Goal: Task Accomplishment & Management: Manage account settings

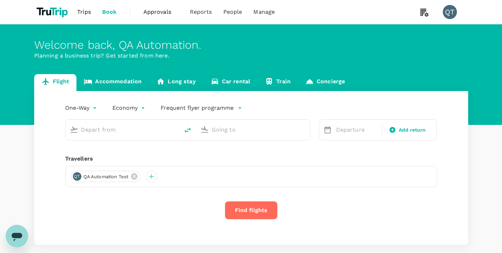
type input "economy-premium-economy"
type input "Singapore Changi (SIN)"
type input "Hong Kong Intl (HKG)"
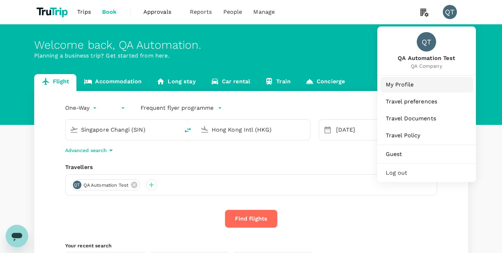
click at [417, 86] on span "My Profile" at bounding box center [427, 84] width 82 height 8
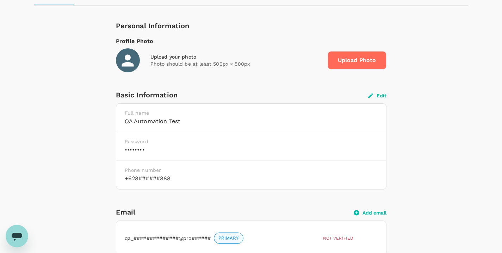
scroll to position [126, 0]
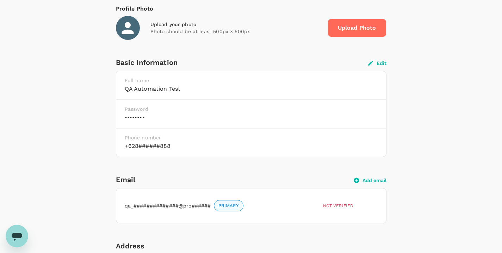
click at [377, 62] on button "Edit" at bounding box center [377, 63] width 18 height 6
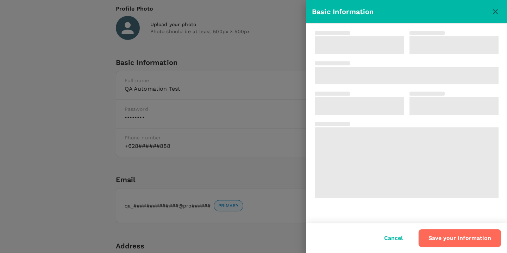
type input "QA Automation"
type input "Test"
type input "62"
type input "8888888888"
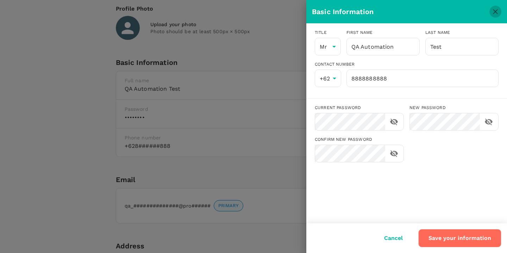
click at [499, 8] on icon "close" at bounding box center [495, 11] width 8 height 8
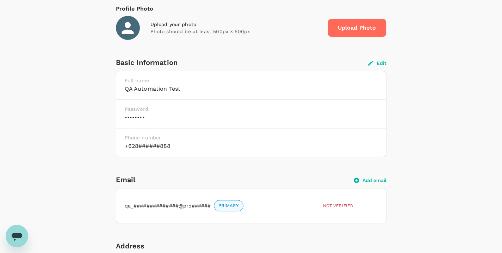
click at [381, 62] on button "Edit" at bounding box center [377, 63] width 18 height 6
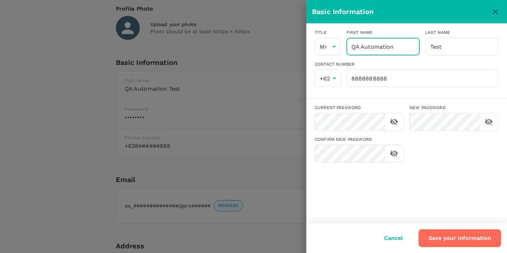
click at [401, 49] on input "QA Automation" at bounding box center [383, 47] width 73 height 18
click at [458, 236] on button "Save your information" at bounding box center [460, 238] width 83 height 18
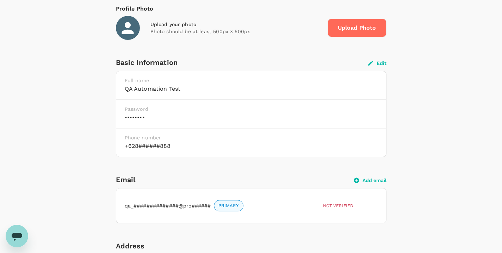
click at [380, 58] on div "Basic Information Edit" at bounding box center [251, 62] width 271 height 11
click at [379, 61] on button "Edit" at bounding box center [377, 63] width 18 height 6
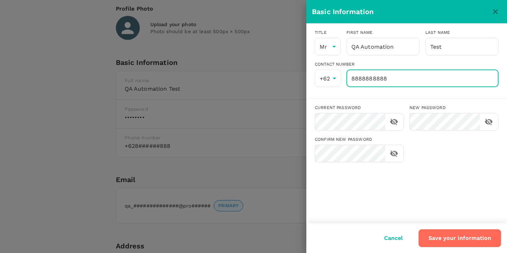
click at [386, 78] on input "8888888888" at bounding box center [423, 78] width 152 height 18
click at [496, 11] on icon "close" at bounding box center [495, 11] width 5 height 5
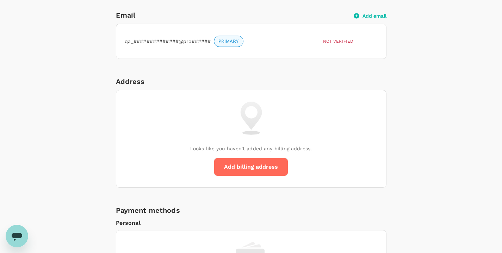
scroll to position [518, 0]
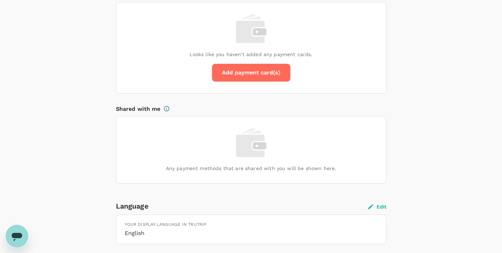
click at [375, 206] on button "Edit" at bounding box center [377, 206] width 18 height 6
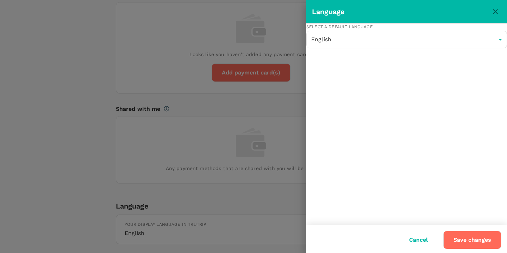
click at [497, 13] on icon "close" at bounding box center [495, 11] width 8 height 8
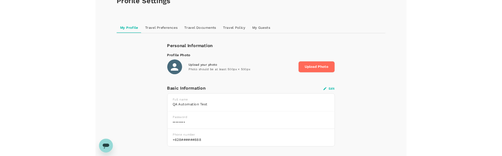
scroll to position [51, 0]
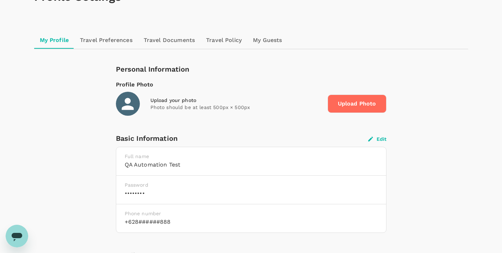
click at [379, 137] on button "Edit" at bounding box center [377, 139] width 18 height 6
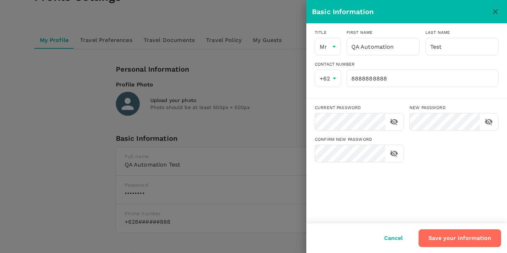
click at [498, 10] on icon "close" at bounding box center [495, 11] width 8 height 8
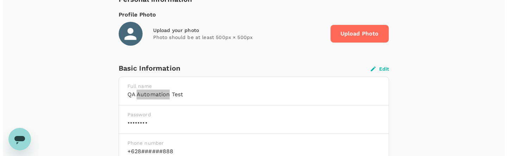
scroll to position [179, 0]
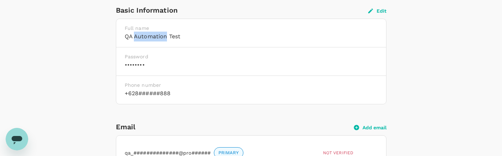
click at [375, 13] on button "Edit" at bounding box center [377, 11] width 18 height 6
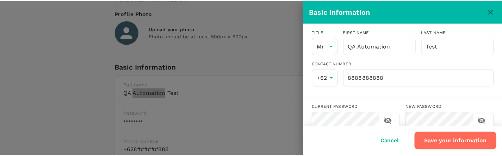
scroll to position [127, 0]
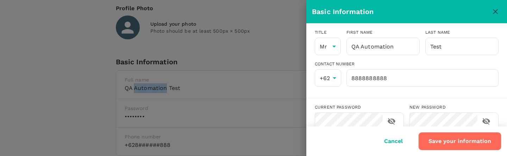
click at [493, 10] on icon "close" at bounding box center [495, 11] width 8 height 8
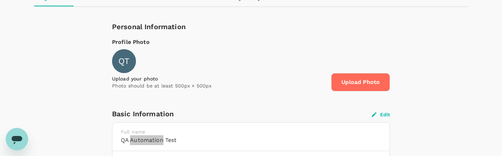
scroll to position [156, 0]
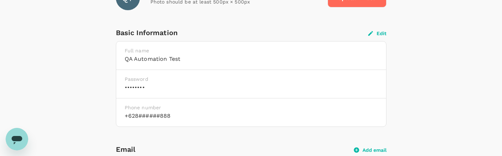
click at [380, 37] on div "Basic Information Edit" at bounding box center [251, 32] width 271 height 11
click at [380, 36] on button "Edit" at bounding box center [377, 33] width 18 height 6
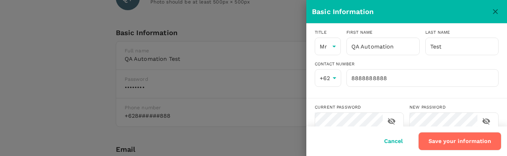
click at [496, 15] on icon "close" at bounding box center [495, 11] width 8 height 8
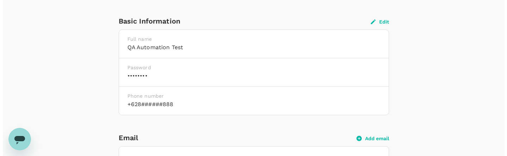
scroll to position [151, 0]
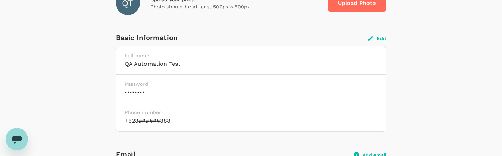
click at [382, 35] on button "Edit" at bounding box center [377, 38] width 18 height 6
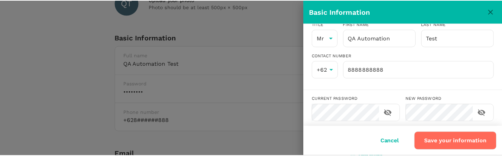
scroll to position [0, 0]
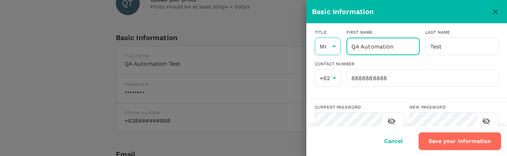
drag, startPoint x: 394, startPoint y: 47, endPoint x: 329, endPoint y: 39, distance: 64.9
click at [329, 39] on div "Title Mr Mr [PERSON_NAME] First name QA Automation ​ Last name Test ​" at bounding box center [404, 40] width 190 height 32
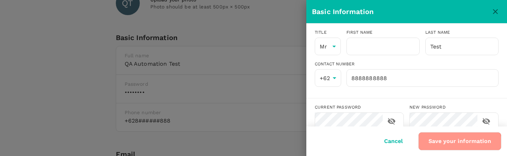
click at [453, 148] on button "Save your information" at bounding box center [460, 141] width 83 height 18
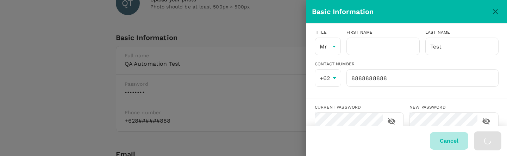
click at [453, 144] on button "Cancel" at bounding box center [449, 141] width 38 height 18
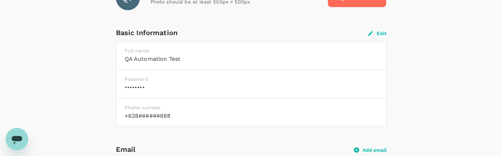
scroll to position [160, 0]
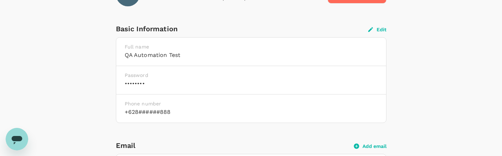
click at [376, 146] on button "Add email" at bounding box center [370, 146] width 32 height 6
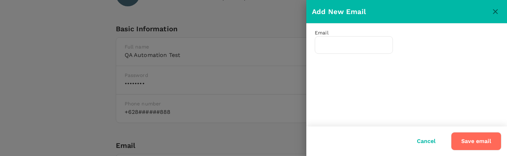
click at [493, 8] on icon "close" at bounding box center [495, 11] width 8 height 8
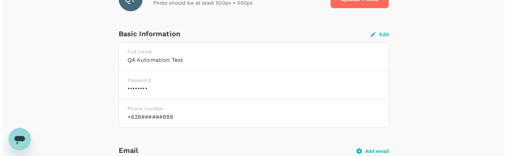
scroll to position [151, 0]
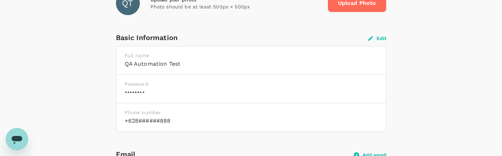
click at [381, 39] on button "Edit" at bounding box center [377, 38] width 18 height 6
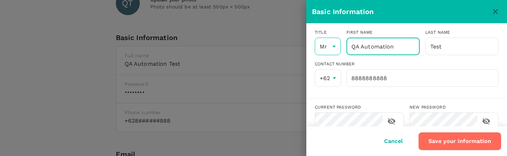
drag, startPoint x: 366, startPoint y: 43, endPoint x: 329, endPoint y: 40, distance: 37.2
click at [329, 40] on div "Title Mr Mr [PERSON_NAME] First name QA Automation ​ Last name Test ​" at bounding box center [404, 40] width 190 height 32
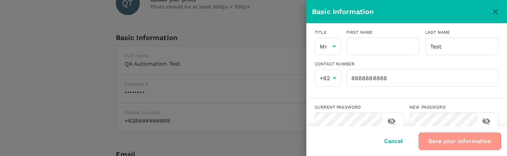
click at [455, 141] on button "Save your information" at bounding box center [460, 141] width 83 height 18
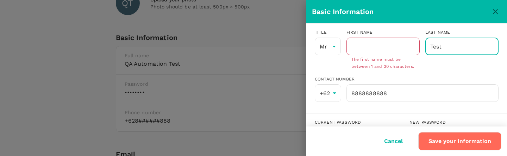
drag, startPoint x: 461, startPoint y: 45, endPoint x: 417, endPoint y: 44, distance: 43.3
click at [420, 44] on div "Last name Test ​" at bounding box center [459, 47] width 79 height 47
click at [444, 140] on button "Save your information" at bounding box center [460, 141] width 83 height 18
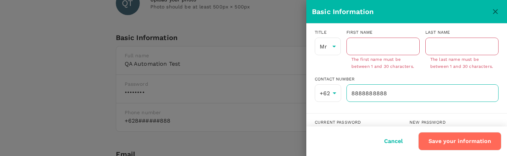
scroll to position [1, 0]
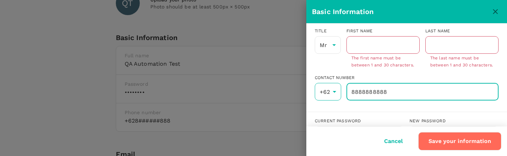
drag, startPoint x: 408, startPoint y: 97, endPoint x: 324, endPoint y: 94, distance: 83.5
click at [324, 94] on div "+62 62 ​ 8888888888 ​" at bounding box center [404, 89] width 190 height 23
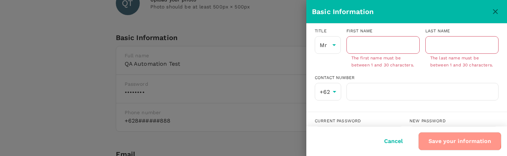
click at [454, 140] on button "Save your information" at bounding box center [460, 141] width 83 height 18
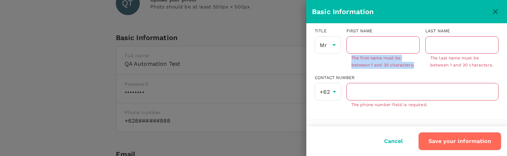
drag, startPoint x: 381, startPoint y: 75, endPoint x: 349, endPoint y: 61, distance: 34.7
click at [349, 61] on div "​ The first name must be between 1 and 30 characters." at bounding box center [383, 52] width 73 height 33
copy p "The first name must be between 1 and 30 characters."
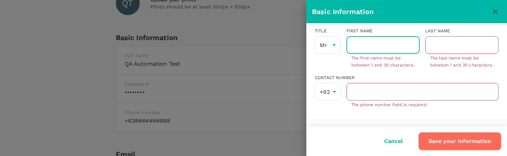
click at [368, 49] on input "text" at bounding box center [383, 45] width 73 height 18
click at [461, 144] on button "Save your information" at bounding box center [460, 141] width 83 height 18
